Goal: Find specific page/section: Find specific page/section

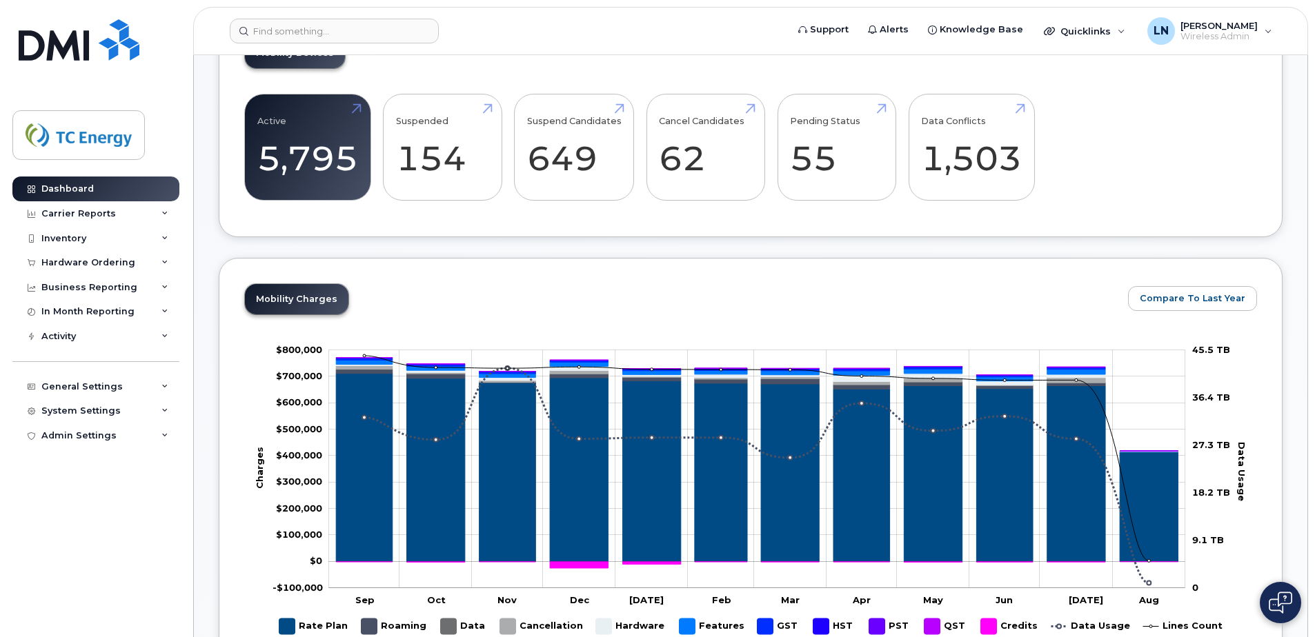
scroll to position [414, 0]
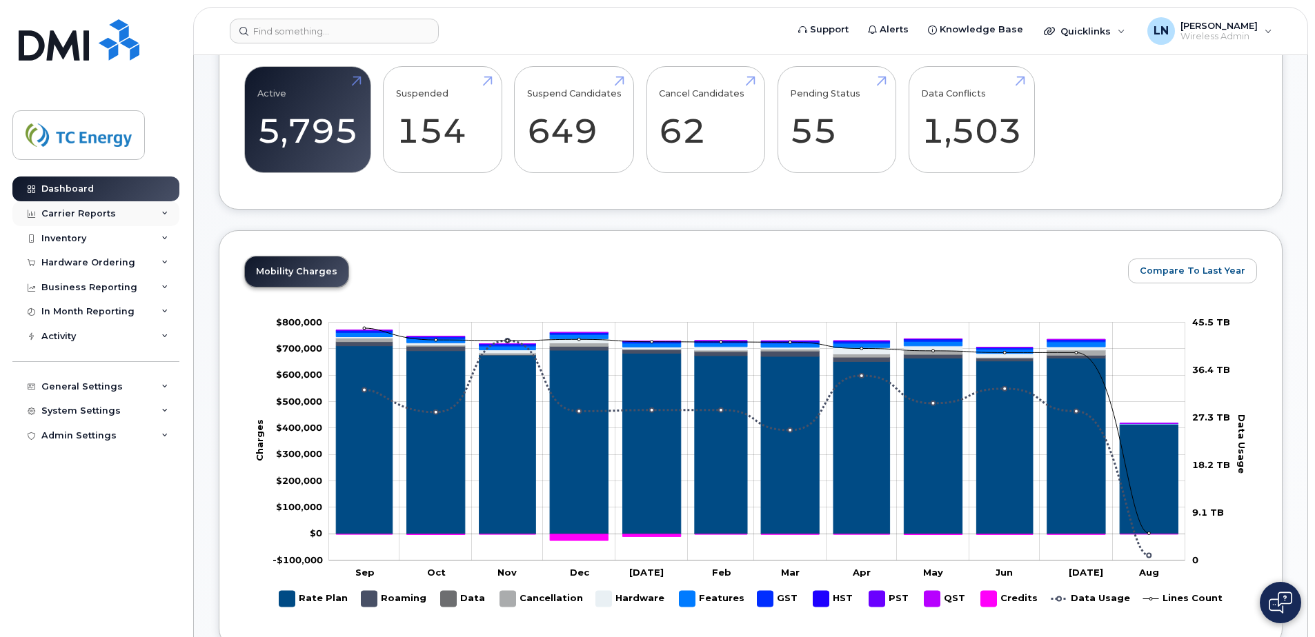
click at [166, 217] on icon at bounding box center [164, 213] width 7 height 7
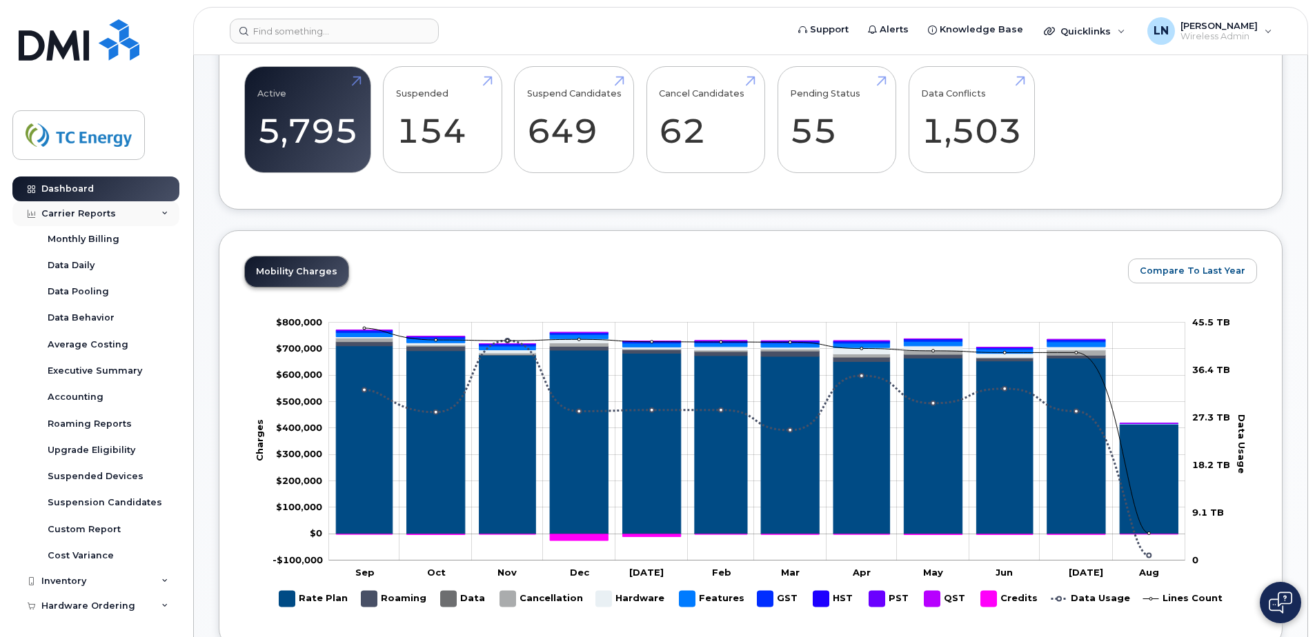
click at [166, 217] on div "Carrier Reports" at bounding box center [95, 213] width 167 height 25
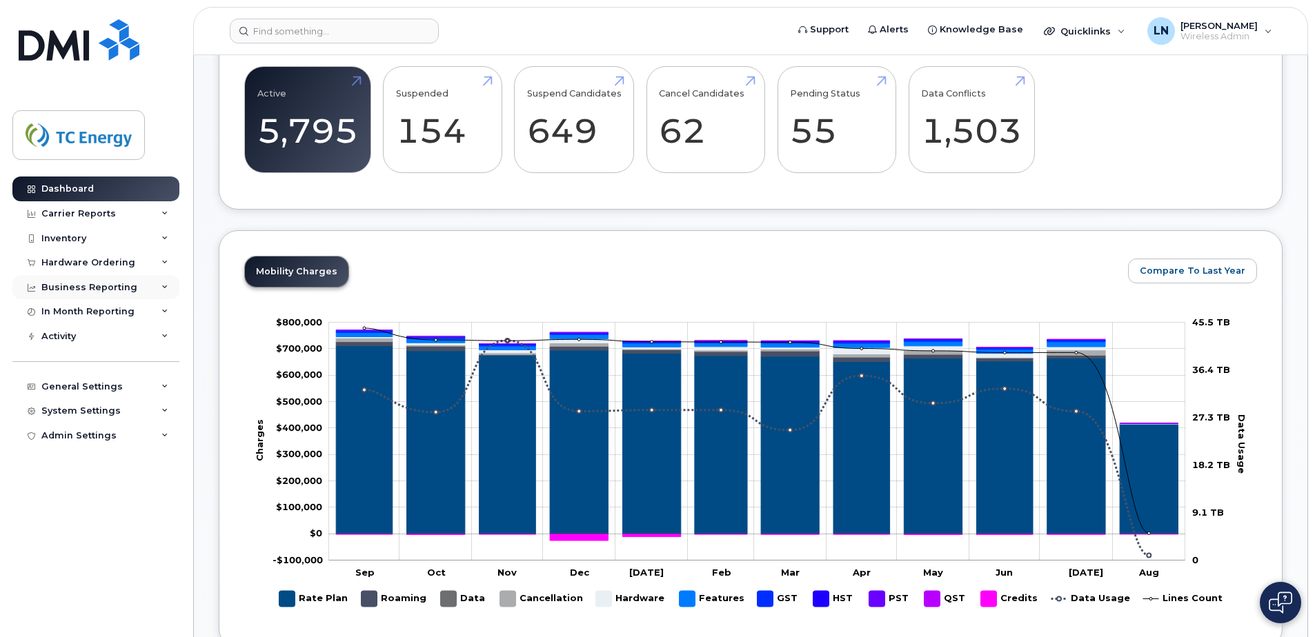
click at [163, 288] on icon at bounding box center [164, 287] width 7 height 7
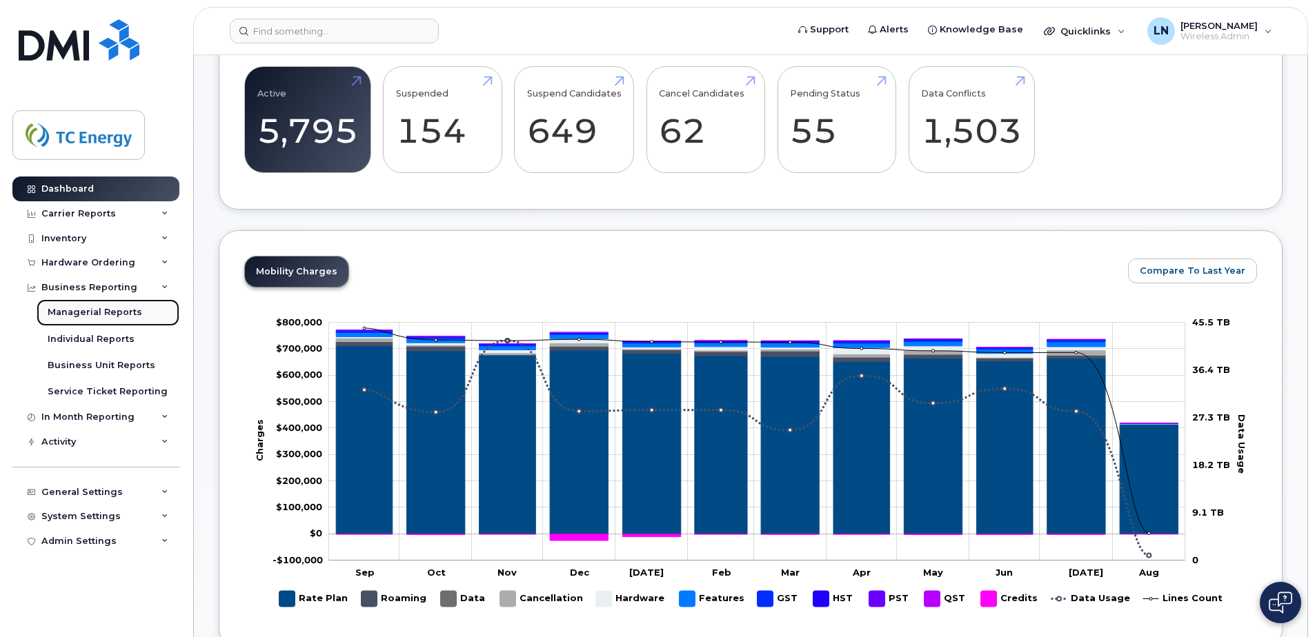
click at [139, 315] on link "Managerial Reports" at bounding box center [108, 312] width 143 height 26
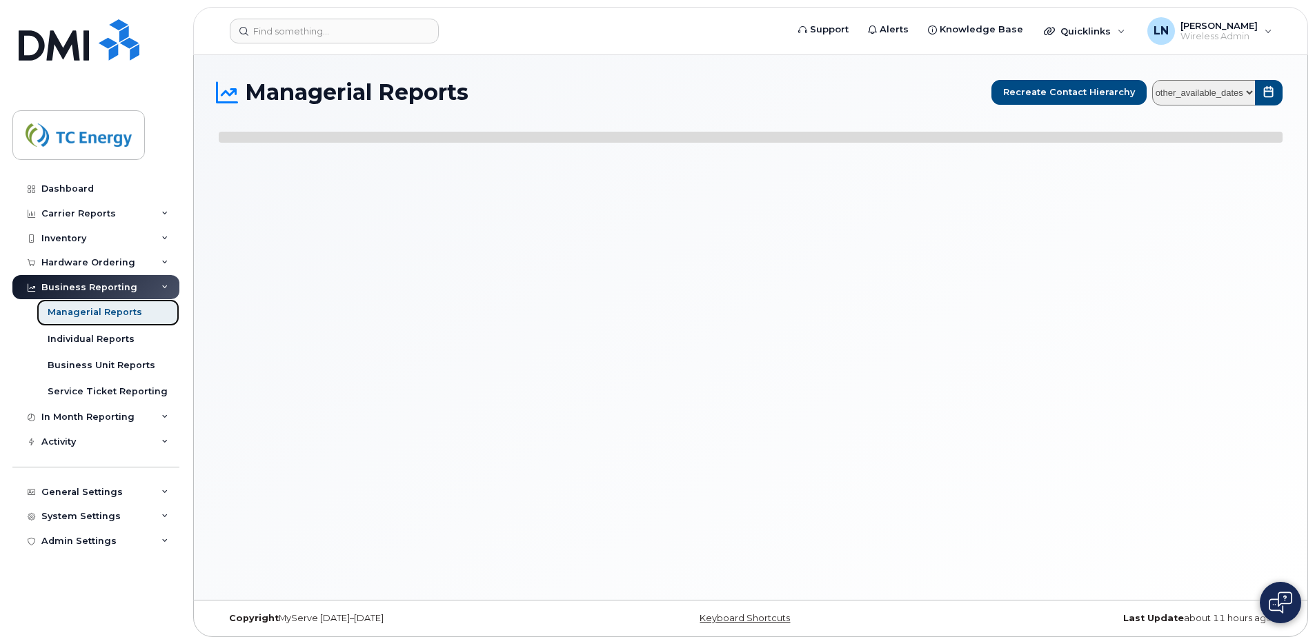
select select
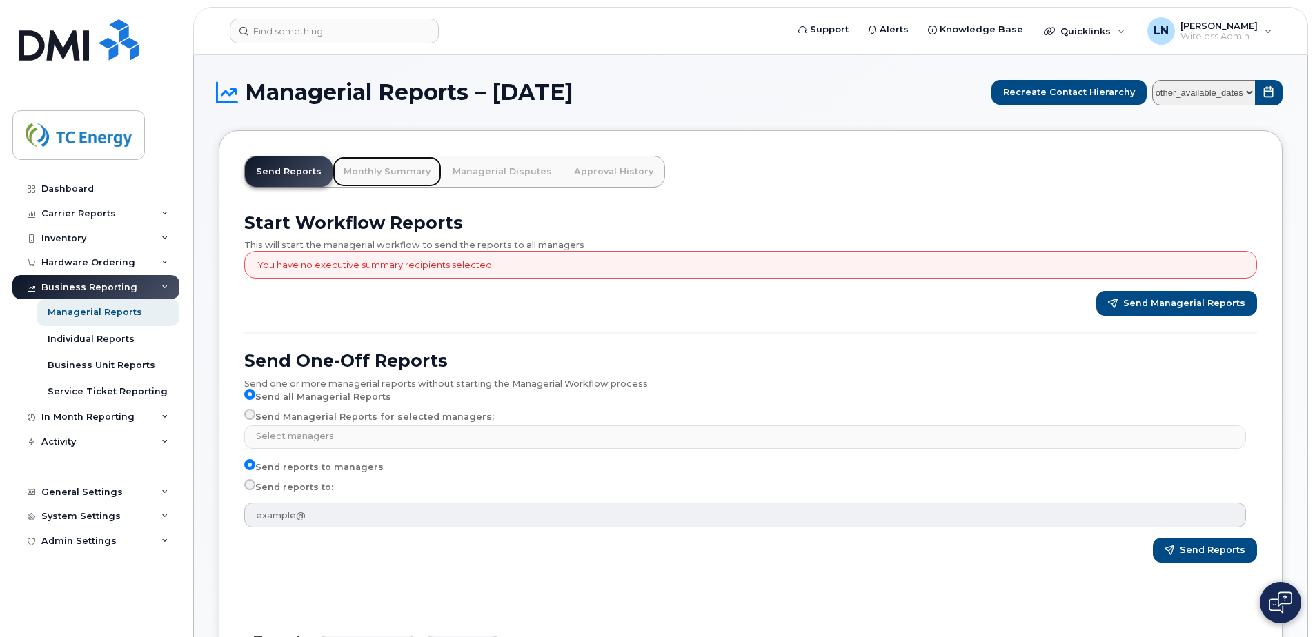
click at [401, 170] on link "Monthly Summary" at bounding box center [386, 172] width 109 height 30
